Goal: Find specific page/section: Find specific page/section

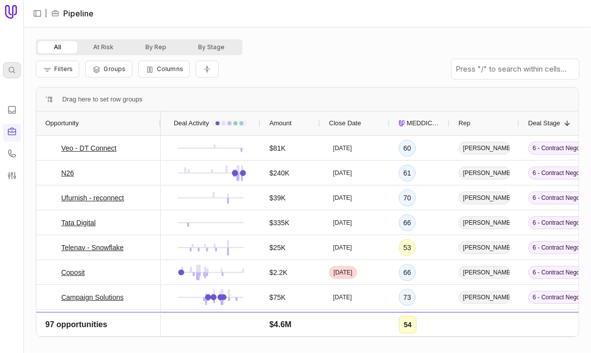
click at [15, 68] on icon at bounding box center [12, 70] width 8 height 8
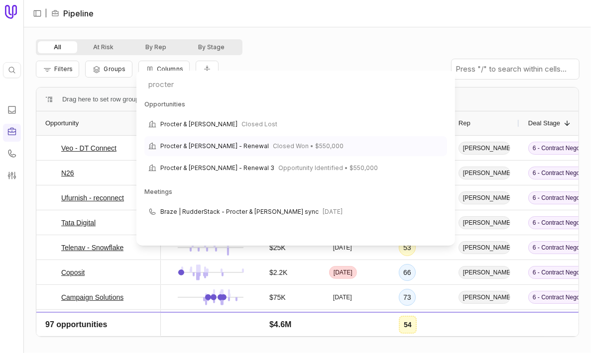
type input "procter"
click at [189, 147] on span "Procter & Gamble - Renewal" at bounding box center [214, 146] width 109 height 12
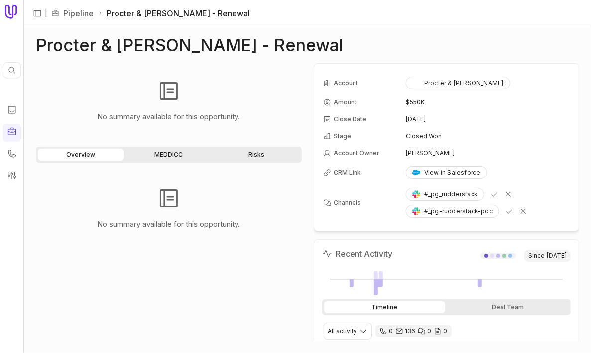
click at [11, 7] on icon at bounding box center [11, 12] width 12 height 14
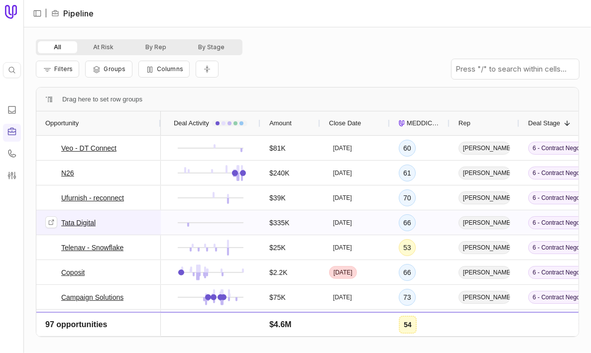
click at [83, 221] on link "Tata Digital" at bounding box center [78, 223] width 34 height 12
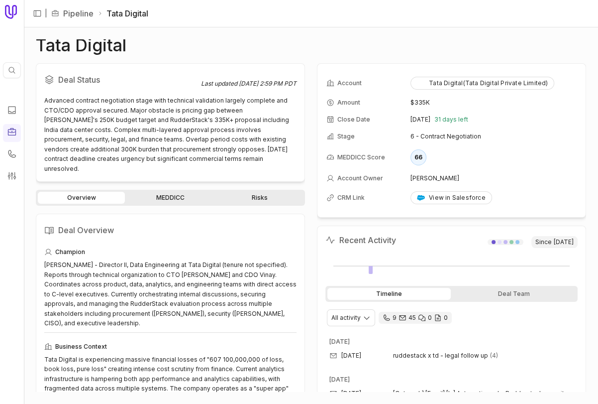
click at [168, 192] on link "MEDDICC" at bounding box center [170, 198] width 87 height 12
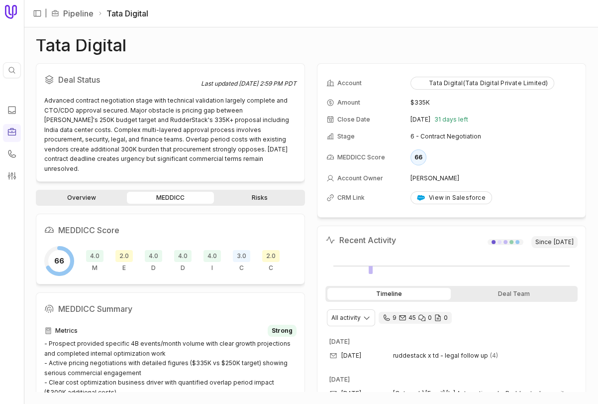
click at [92, 192] on link "Overview" at bounding box center [81, 198] width 87 height 12
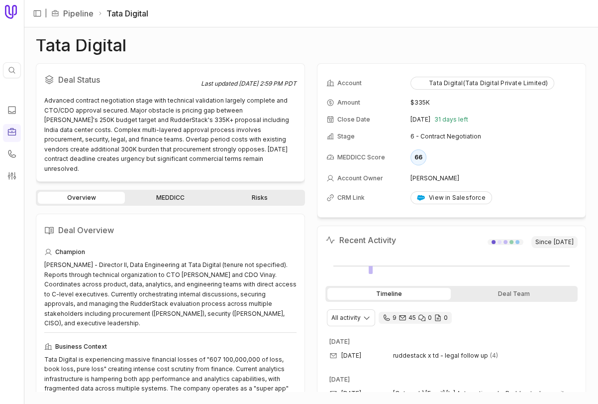
click at [167, 192] on link "MEDDICC" at bounding box center [170, 198] width 87 height 12
